Goal: Book appointment/travel/reservation

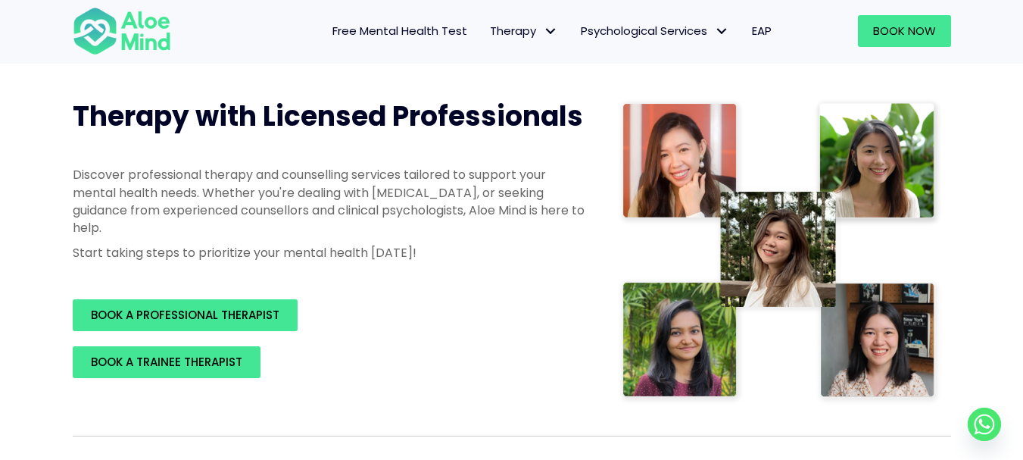
scroll to position [176, 0]
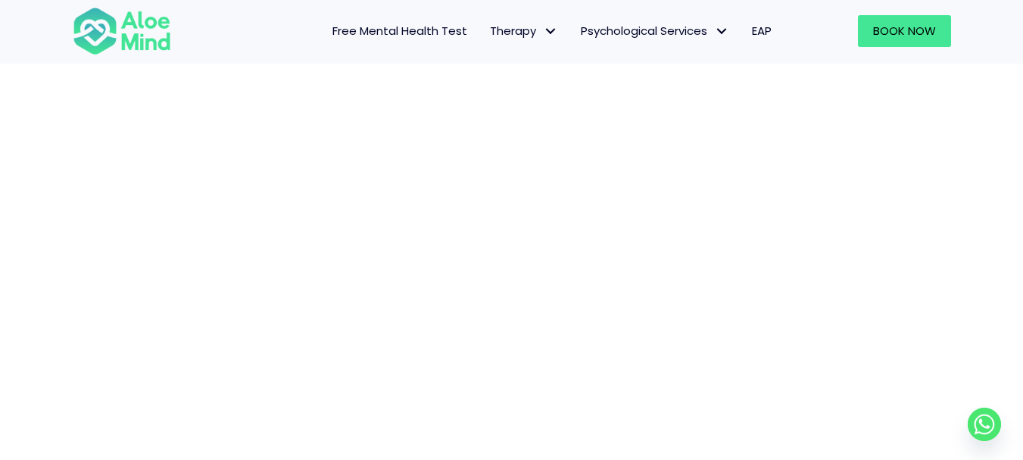
scroll to position [261, 0]
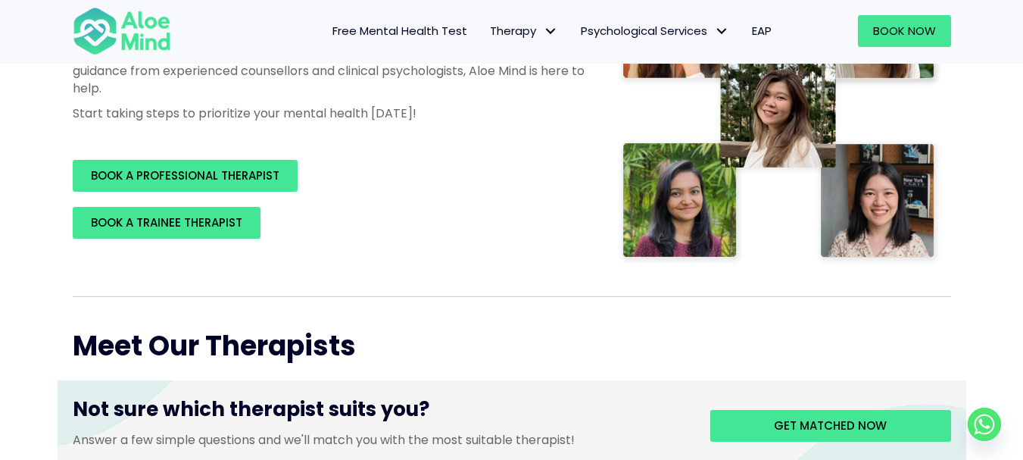
scroll to position [349, 0]
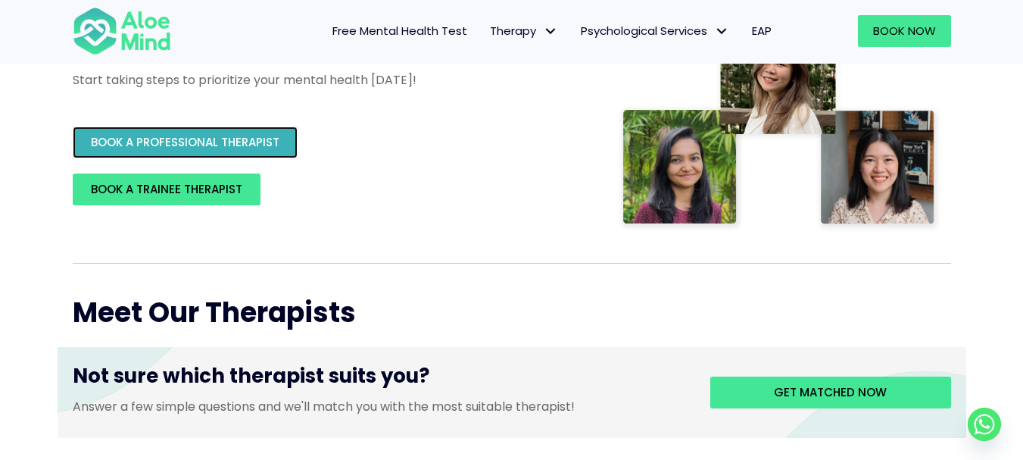
click at [228, 150] on span "BOOK A PROFESSIONAL THERAPIST" at bounding box center [185, 142] width 189 height 16
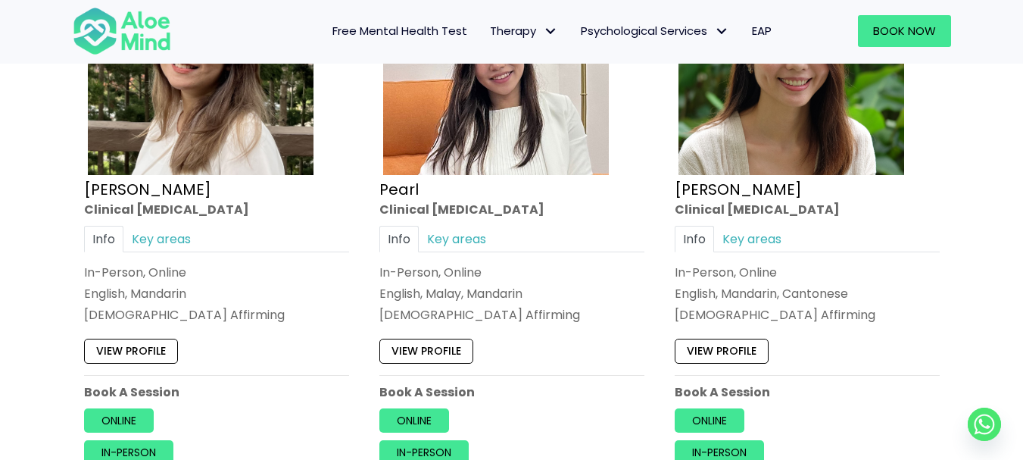
scroll to position [972, 0]
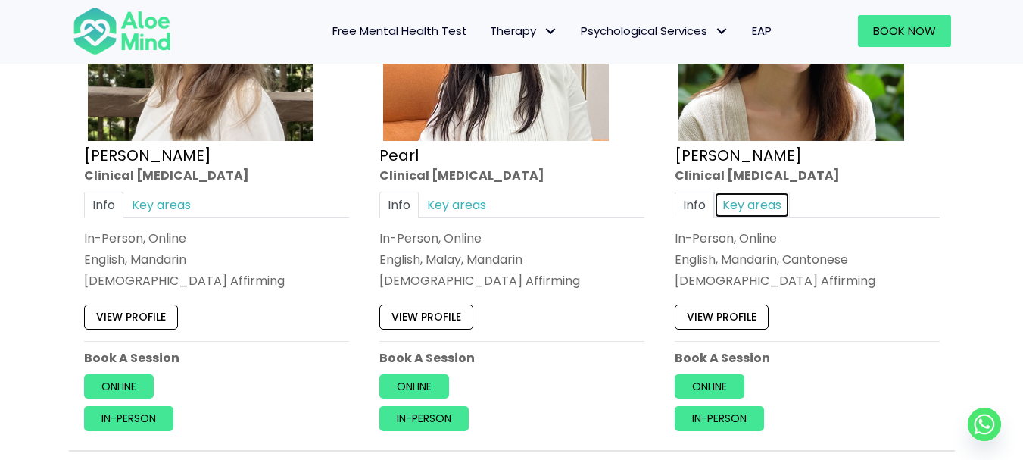
click at [769, 204] on link "Key areas" at bounding box center [752, 205] width 76 height 27
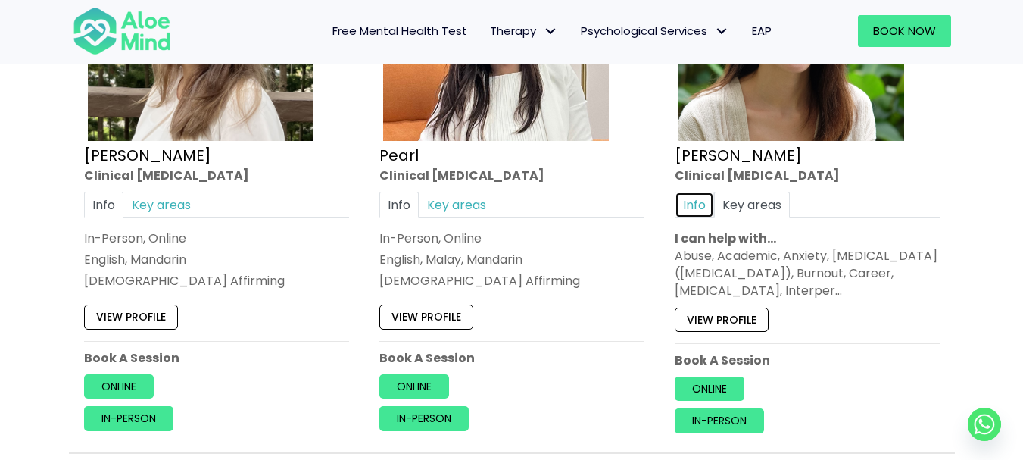
click at [689, 201] on link "Info" at bounding box center [694, 205] width 39 height 27
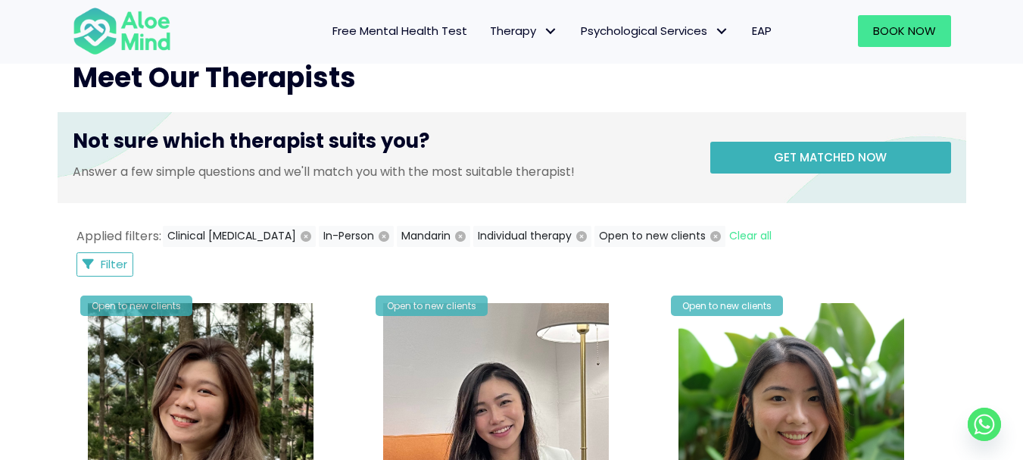
scroll to position [588, 0]
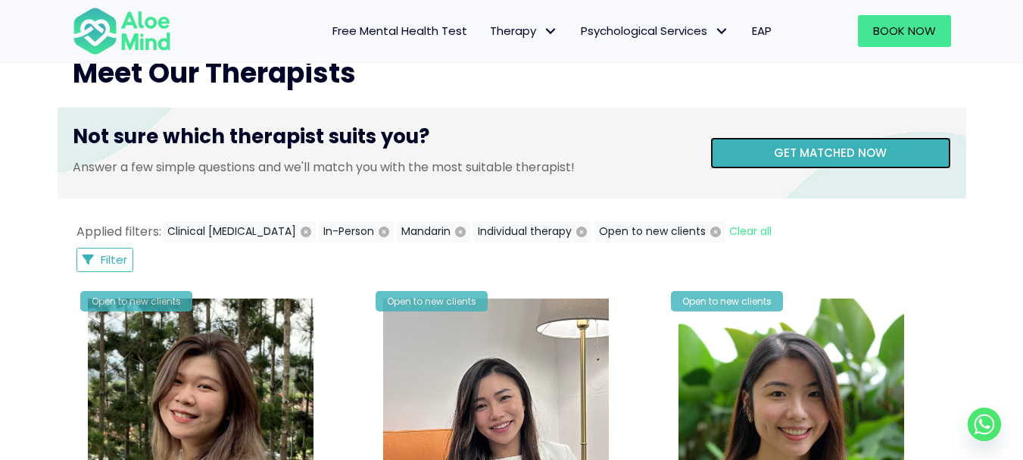
click at [823, 149] on span "Get matched now" at bounding box center [830, 153] width 113 height 16
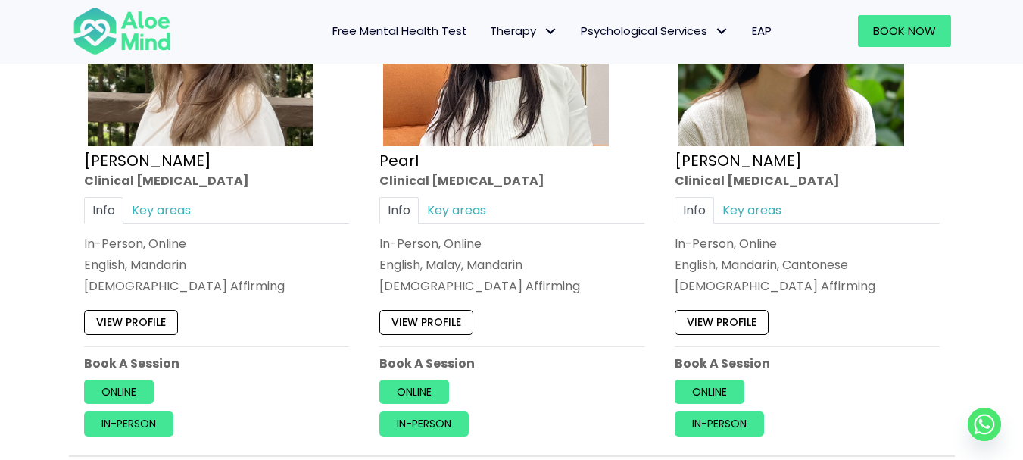
scroll to position [1000, 0]
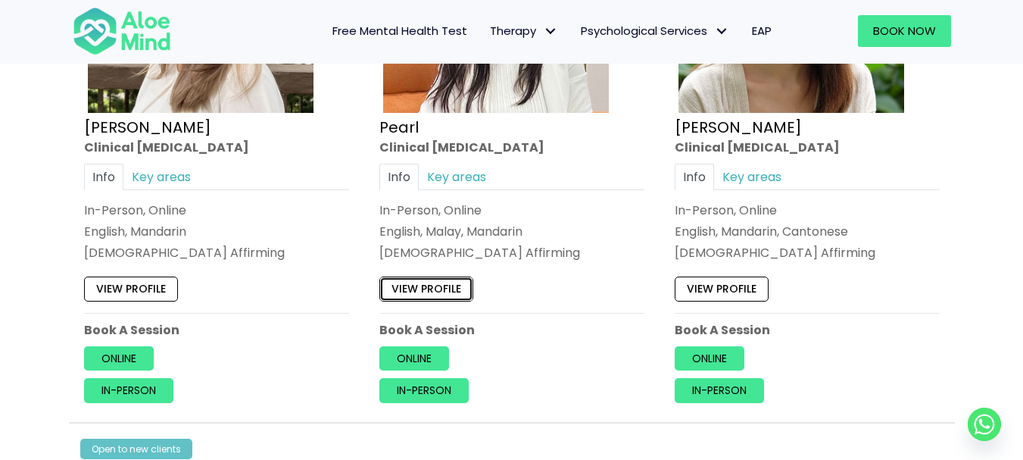
click at [447, 292] on link "View profile" at bounding box center [426, 289] width 94 height 24
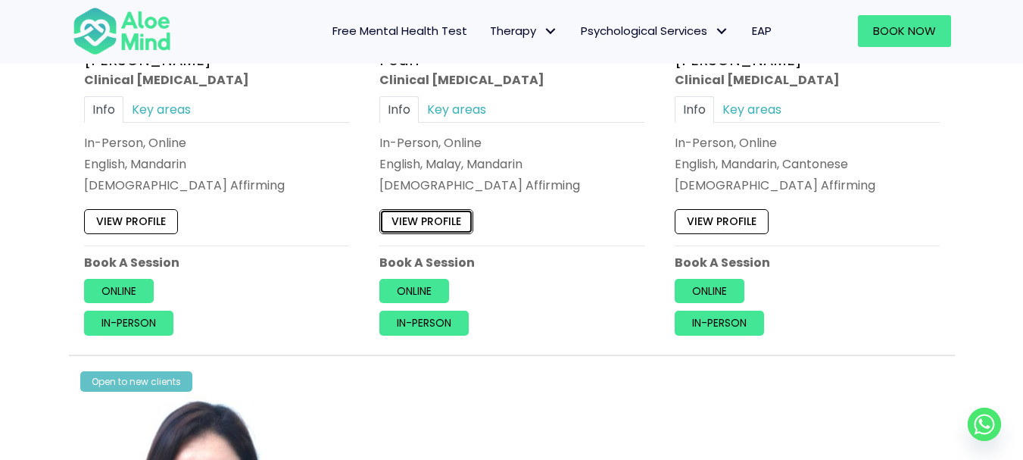
scroll to position [1072, 0]
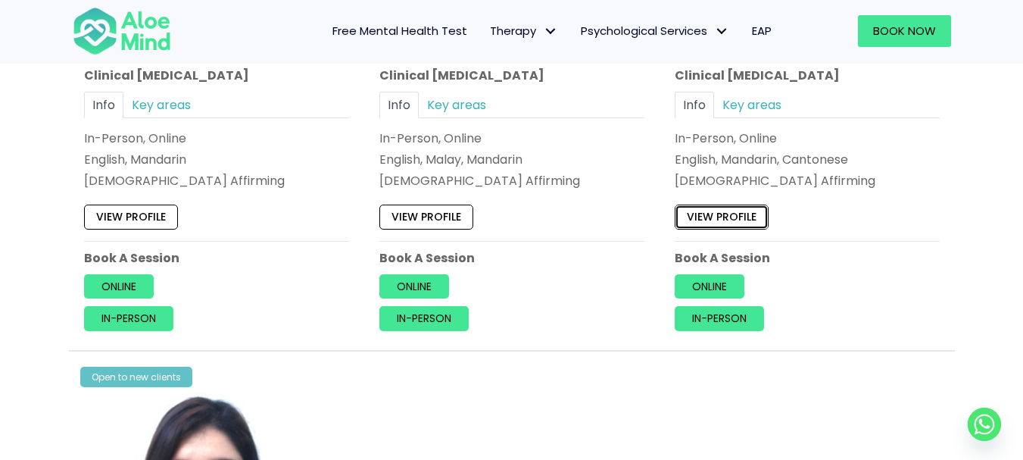
click at [739, 222] on link "View profile" at bounding box center [722, 217] width 94 height 24
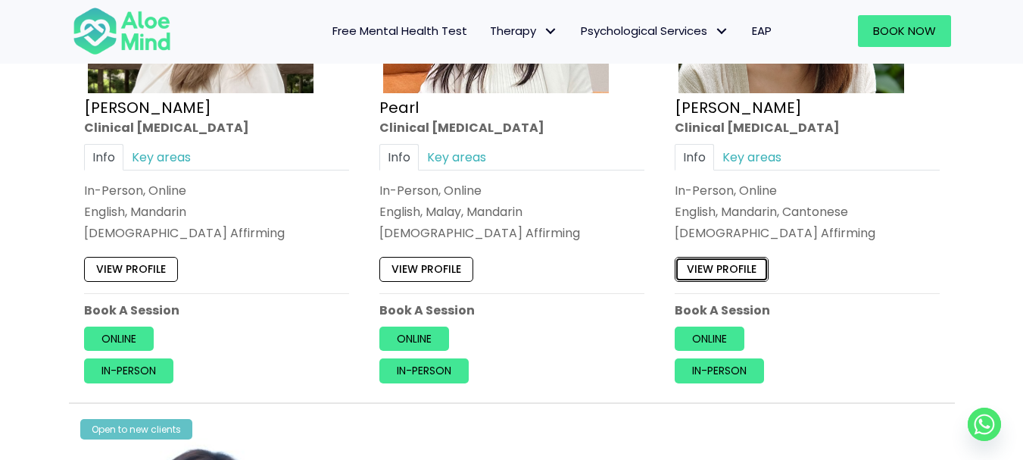
scroll to position [1024, 0]
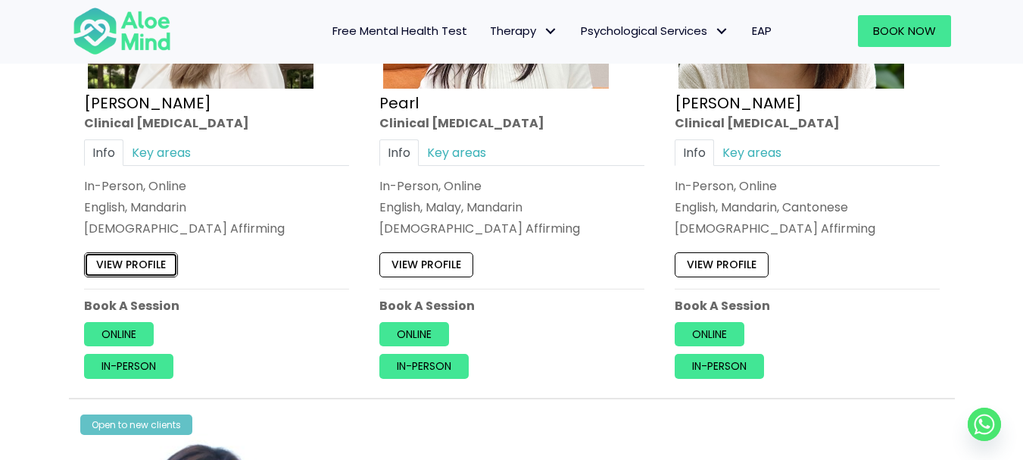
click at [167, 261] on link "View profile" at bounding box center [131, 265] width 94 height 24
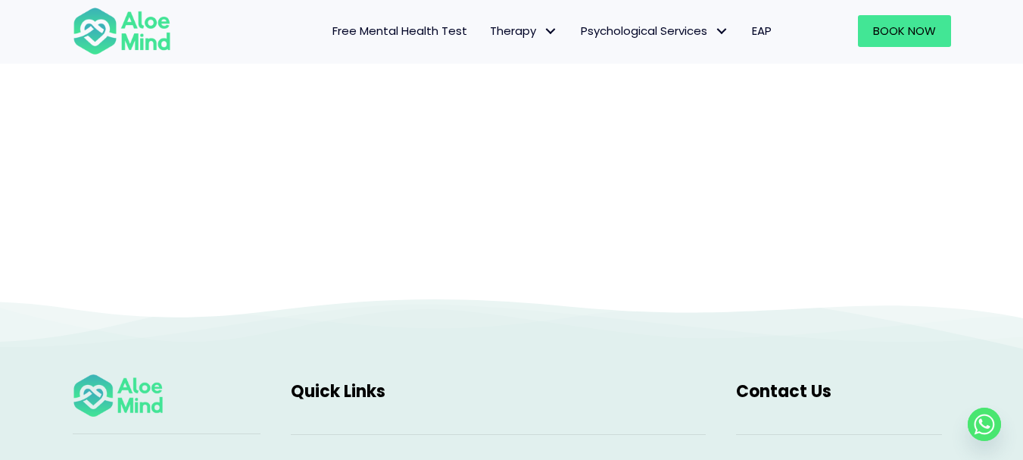
scroll to position [156, 0]
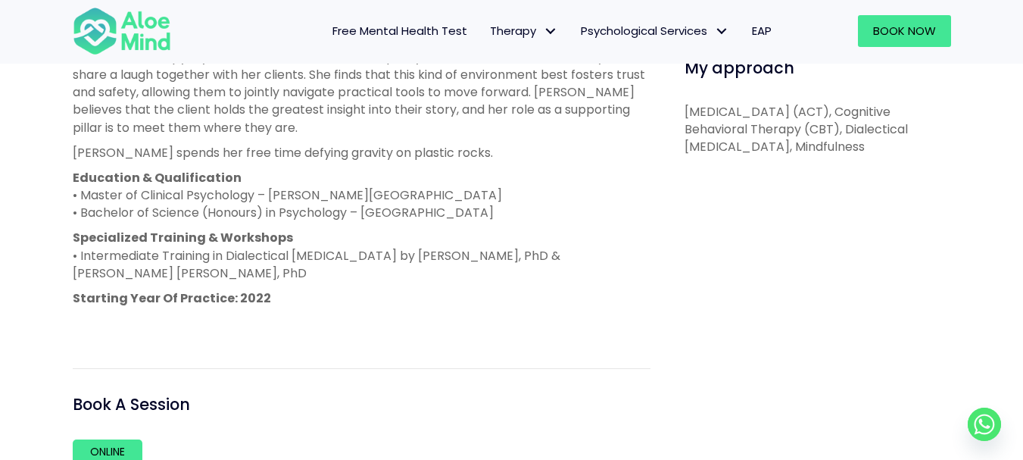
scroll to position [840, 0]
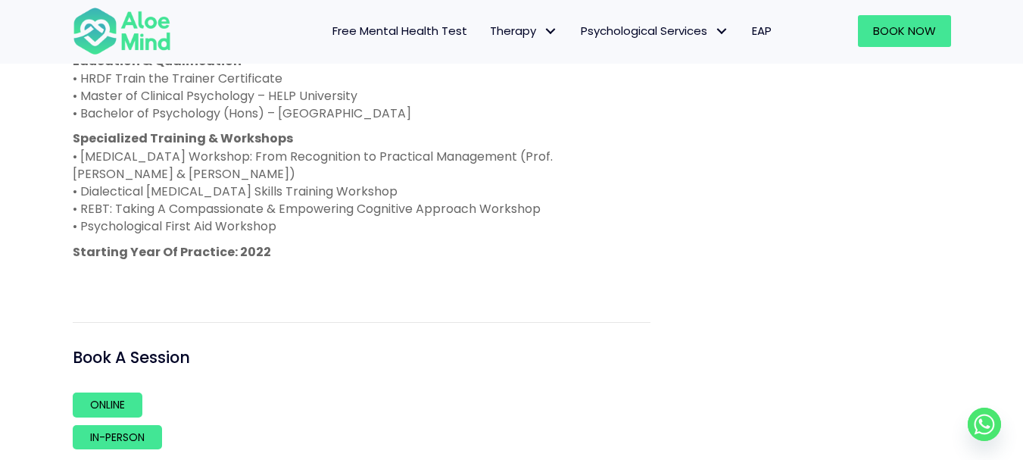
scroll to position [1176, 0]
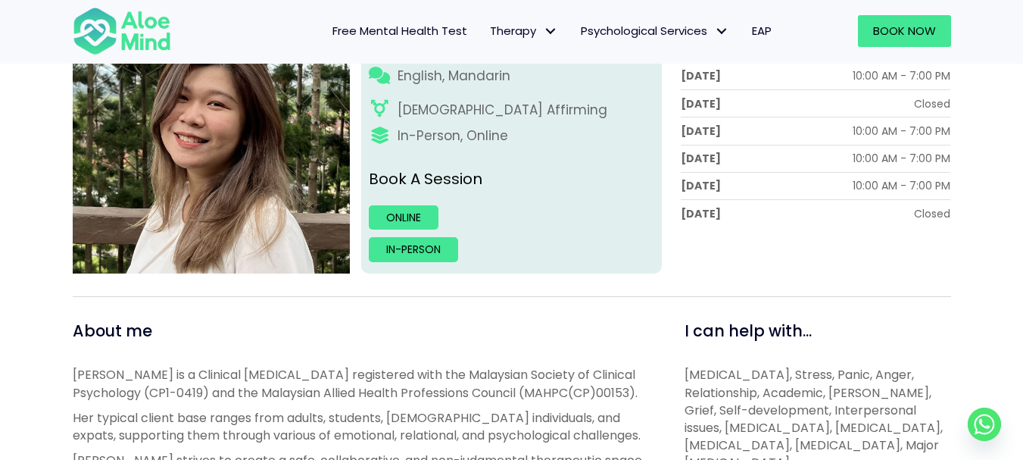
scroll to position [190, 0]
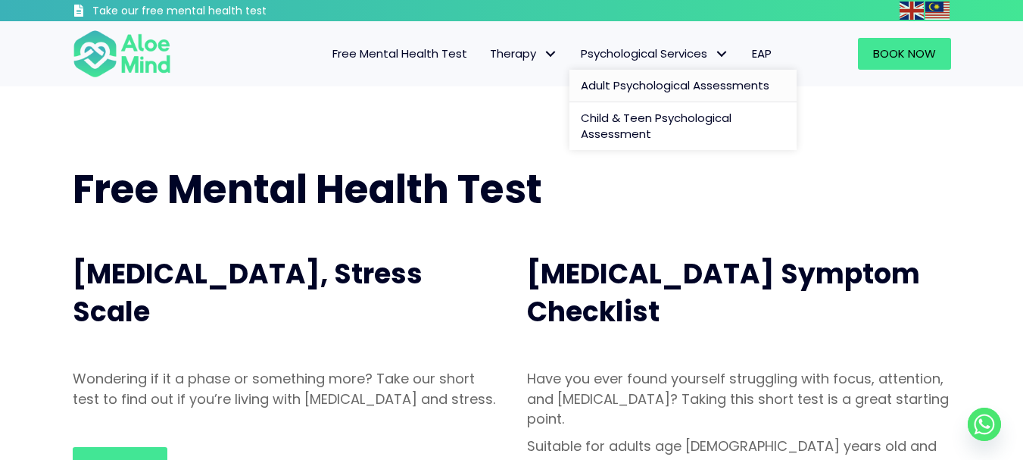
click at [594, 86] on span "Adult Psychological Assessments" at bounding box center [675, 85] width 189 height 16
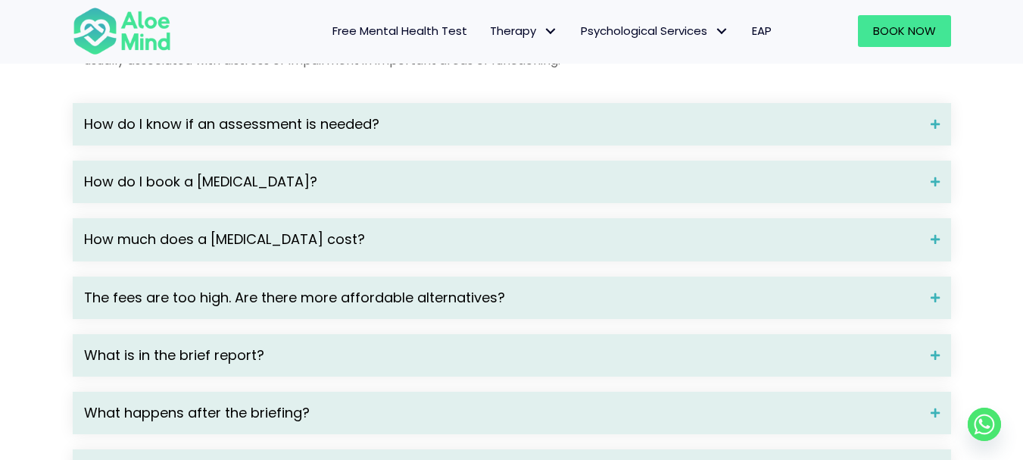
scroll to position [2180, 0]
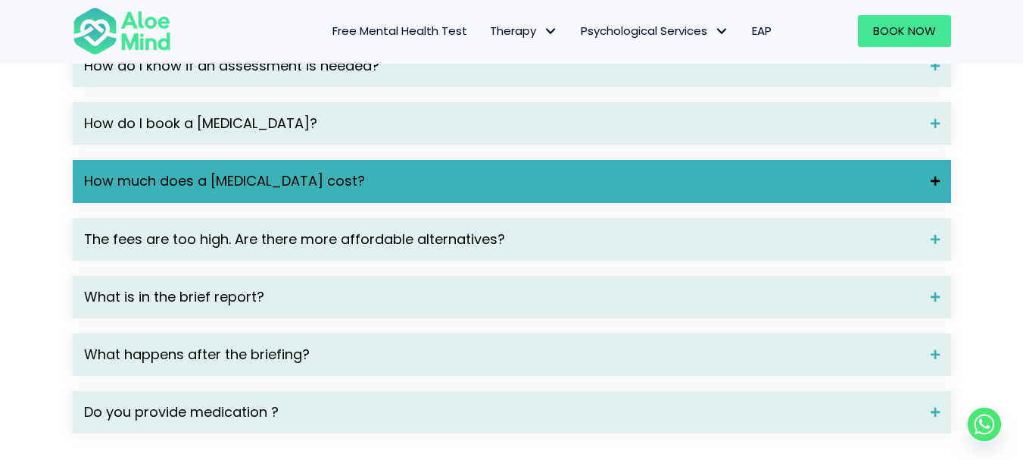
click at [579, 191] on span "How much does a psychological assessment cost?" at bounding box center [501, 181] width 835 height 20
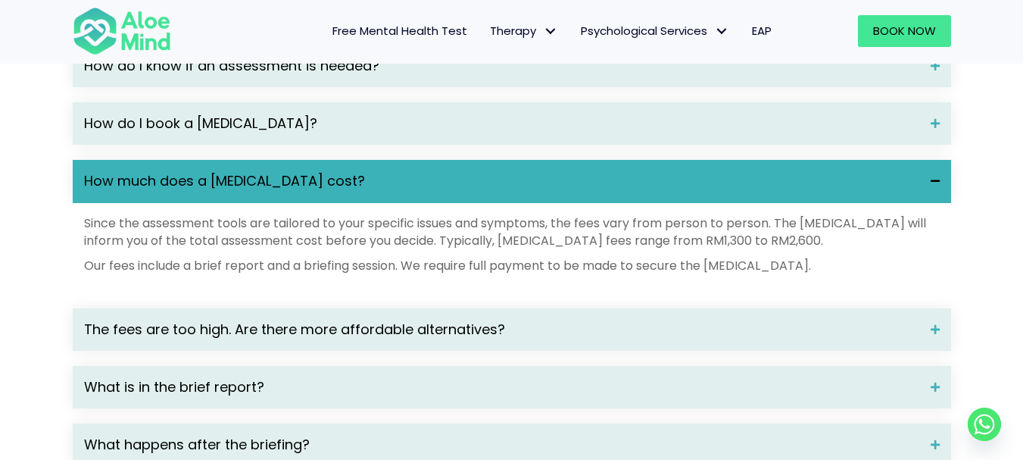
click at [579, 191] on span "How much does a psychological assessment cost?" at bounding box center [501, 181] width 835 height 20
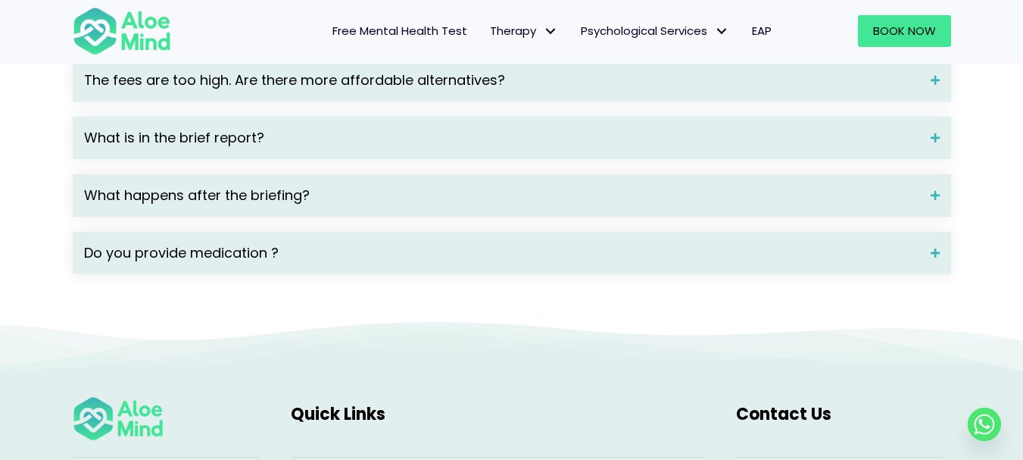
scroll to position [2345, 0]
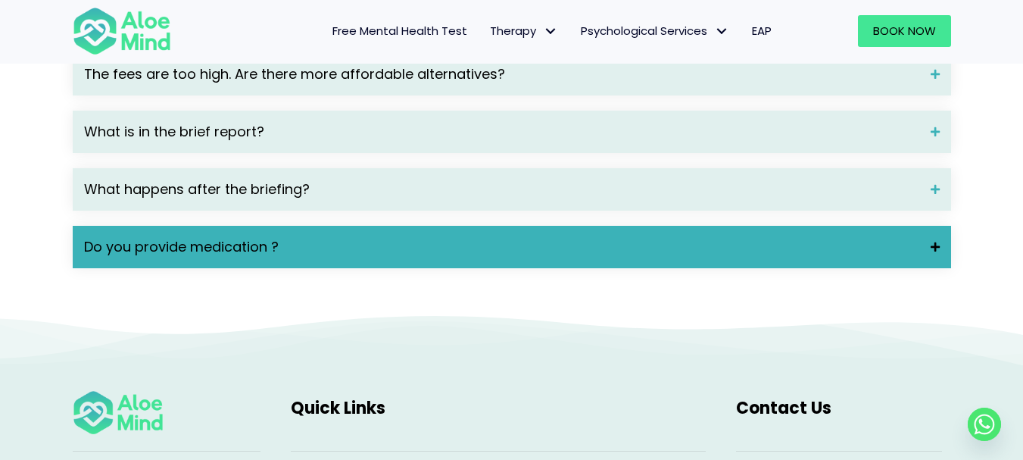
click at [856, 257] on span "Do you provide medication ?" at bounding box center [501, 247] width 835 height 20
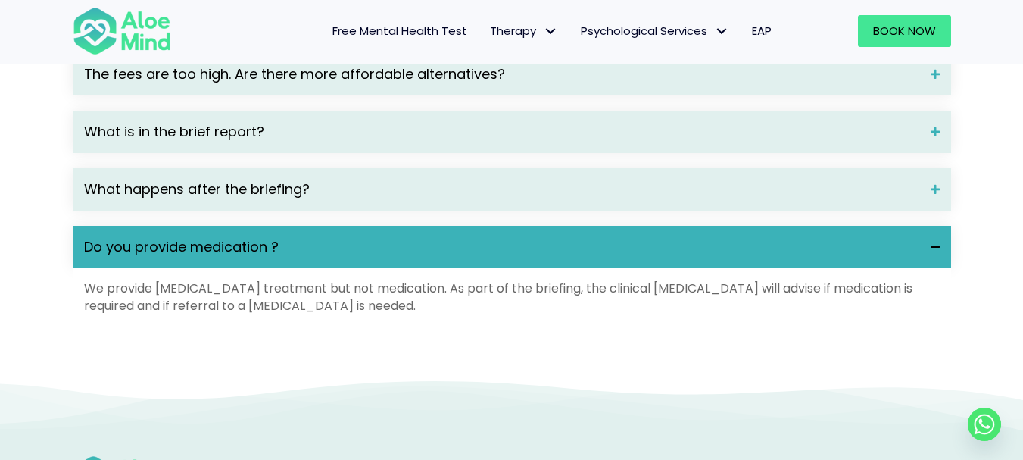
click at [854, 257] on span "Do you provide medication ?" at bounding box center [501, 247] width 835 height 20
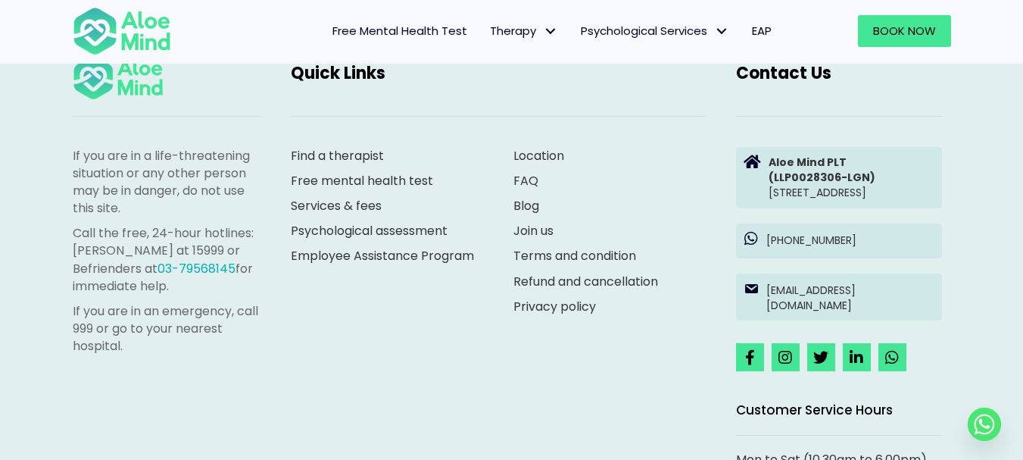
scroll to position [2597, 0]
